Goal: Ask a question

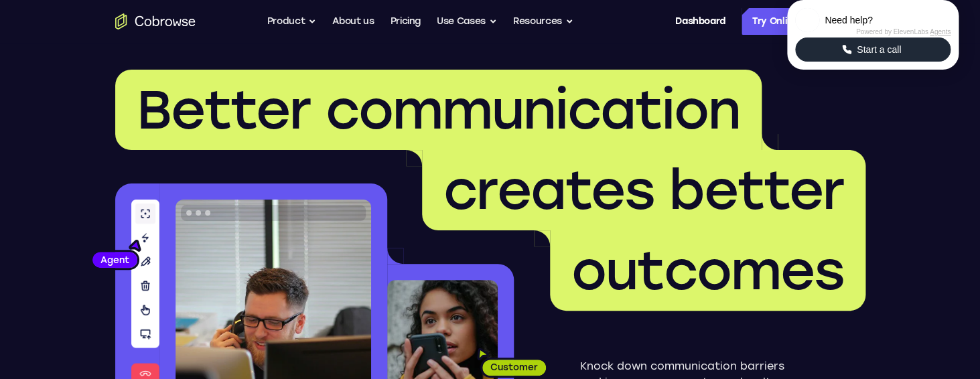
click at [917, 62] on button "Start a call" at bounding box center [872, 49] width 155 height 24
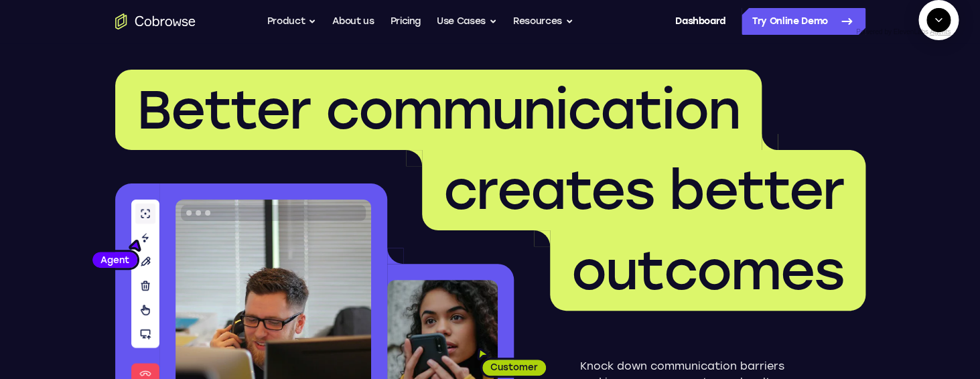
click at [929, 94] on textarea "Text message input" at bounding box center [945, 82] width 33 height 24
type textarea "add a team member"
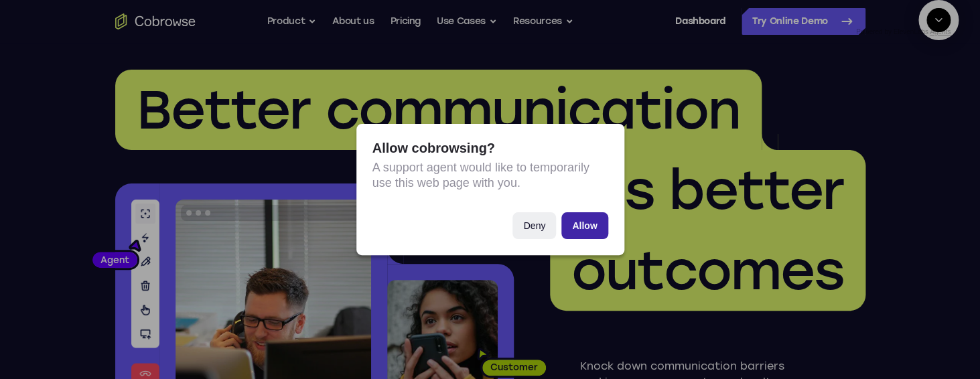
click at [581, 224] on button "Allow" at bounding box center [584, 225] width 46 height 27
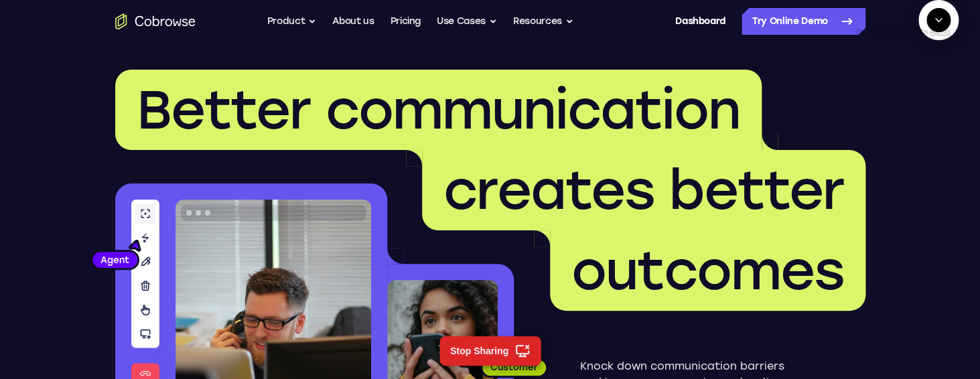
scroll to position [122, 0]
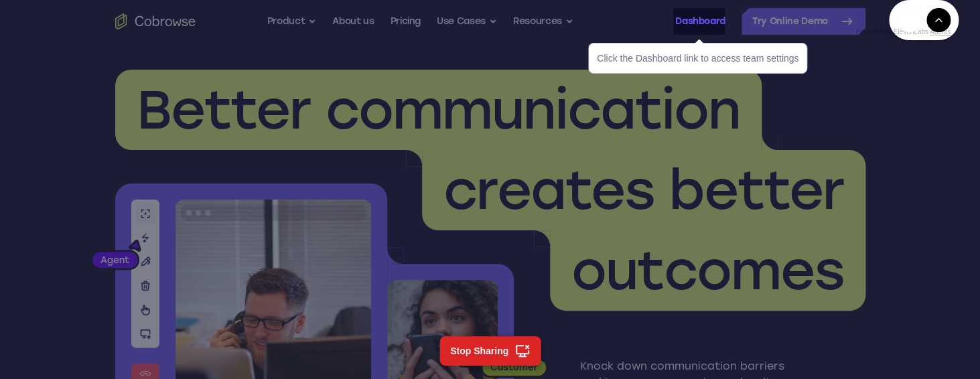
click at [706, 21] on link "Dashboard" at bounding box center [700, 21] width 50 height 27
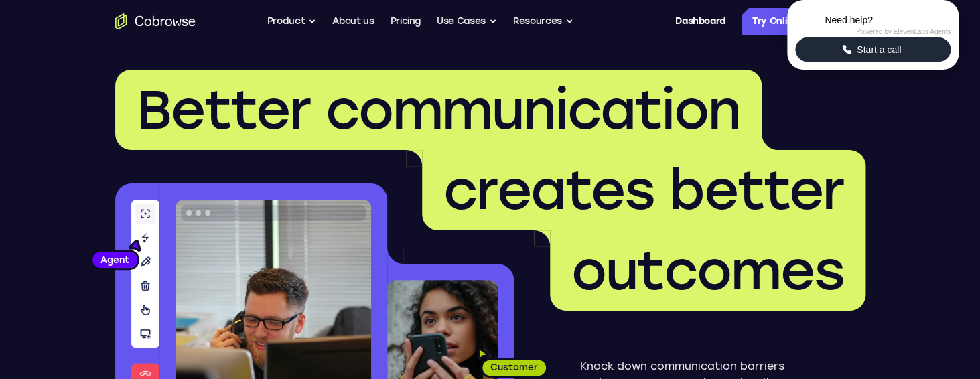
click at [867, 56] on span "Start a call" at bounding box center [878, 49] width 52 height 13
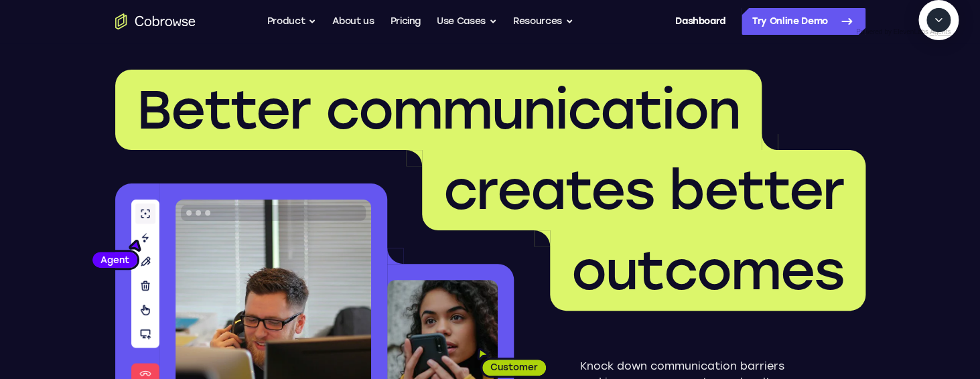
click at [929, 94] on textarea "Text message input" at bounding box center [945, 82] width 33 height 24
type textarea "add a team member"
click at [918, 94] on textarea "Text message input" at bounding box center [934, 82] width 33 height 24
type textarea "yes"
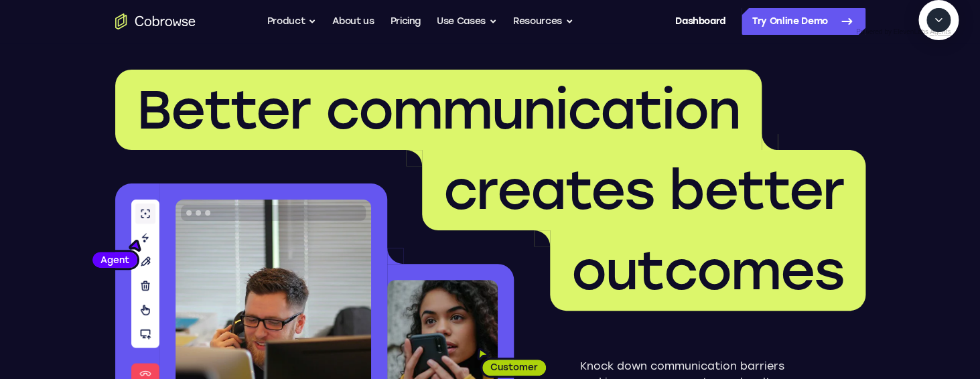
scroll to position [183, 0]
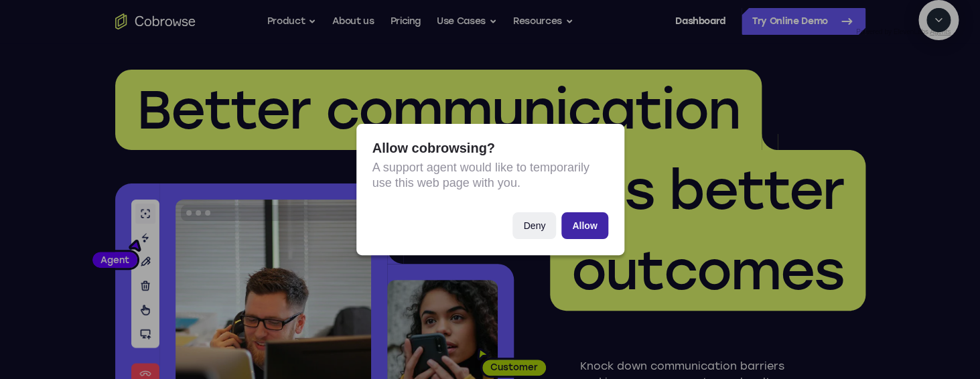
click at [568, 220] on button "Allow" at bounding box center [584, 225] width 46 height 27
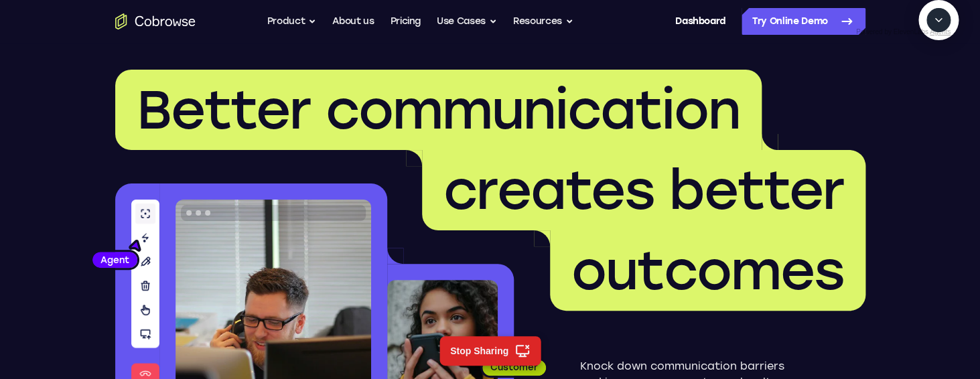
scroll to position [232, 0]
click at [918, 94] on textarea "Text message input" at bounding box center [934, 82] width 33 height 24
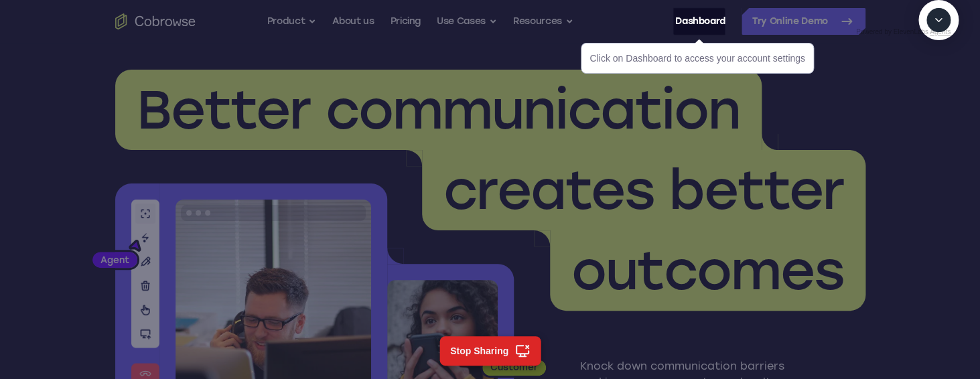
scroll to position [293, 0]
click at [711, 25] on link "Dashboard" at bounding box center [700, 21] width 50 height 27
